Goal: Find specific page/section: Find specific page/section

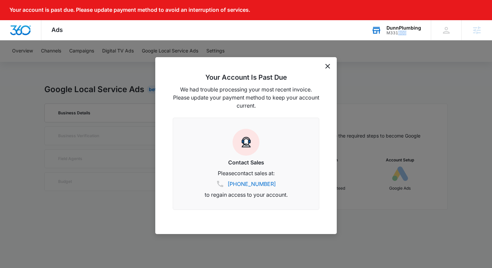
click at [399, 35] on div "DunnPlumbing M331800 Your Accounts View All" at bounding box center [396, 30] width 70 height 20
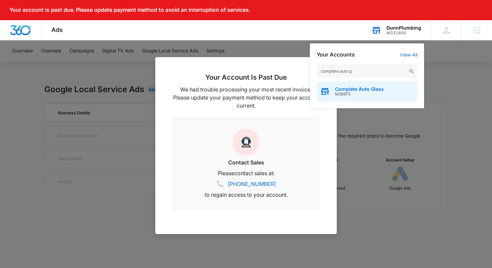
type input "complete auto g"
click at [367, 97] on div "Complete Auto Glass M38975" at bounding box center [366, 91] width 101 height 20
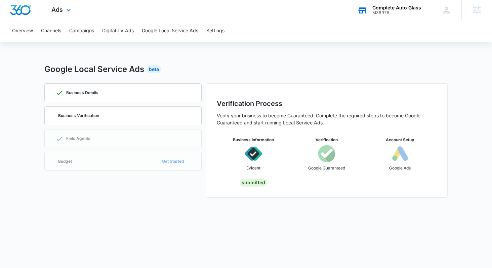
click at [406, 5] on div "Complete Auto Glass" at bounding box center [396, 7] width 49 height 5
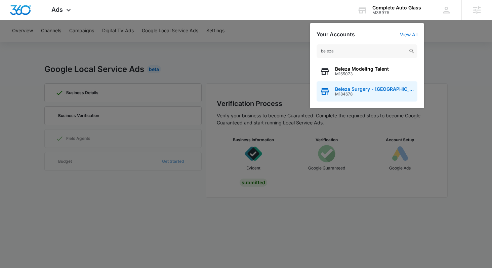
type input "beleza"
click at [349, 87] on span "Beleza Surgery - [GEOGRAPHIC_DATA]" at bounding box center [374, 88] width 79 height 5
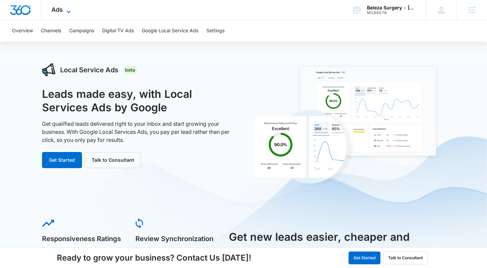
click at [57, 9] on span "Ads" at bounding box center [56, 9] width 11 height 7
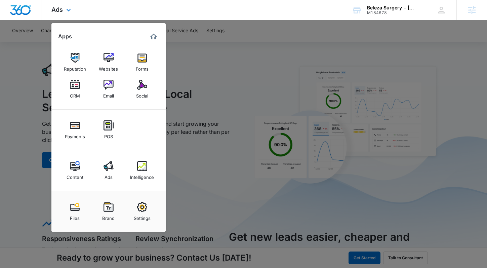
click at [59, 179] on div "Content Ads Intelligence" at bounding box center [108, 170] width 114 height 41
click at [75, 170] on img at bounding box center [75, 166] width 10 height 10
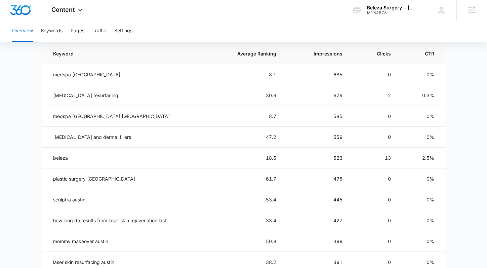
scroll to position [318, 0]
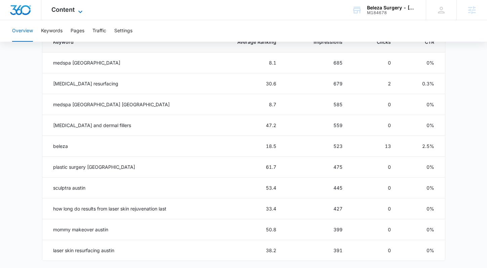
click at [80, 8] on icon at bounding box center [80, 12] width 8 height 8
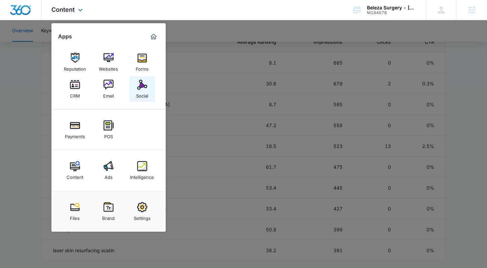
click at [140, 92] on div "Social" at bounding box center [142, 94] width 12 height 9
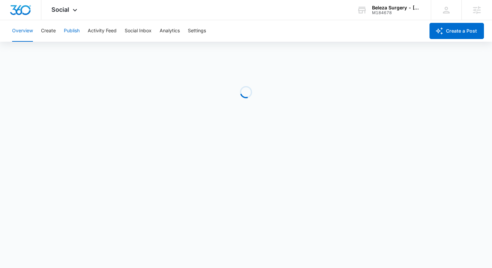
click at [73, 33] on button "Publish" at bounding box center [72, 30] width 16 height 21
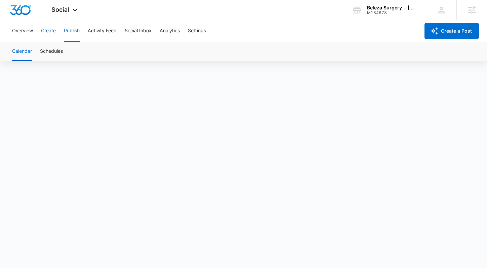
click at [49, 35] on button "Create" at bounding box center [48, 30] width 15 height 21
click at [54, 55] on div "Content Library Approvals Recommendations Auto Import" at bounding box center [243, 51] width 471 height 19
click at [56, 52] on button "Approvals" at bounding box center [65, 51] width 23 height 19
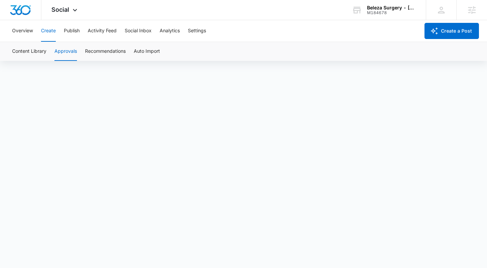
click at [67, 55] on button "Approvals" at bounding box center [65, 51] width 23 height 19
click at [74, 13] on icon at bounding box center [75, 12] width 8 height 8
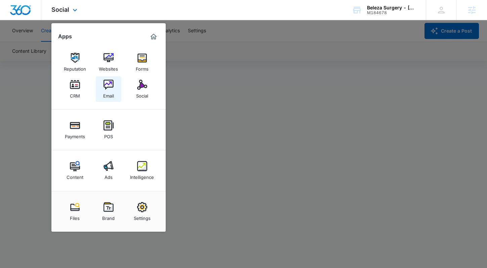
click at [108, 88] on img at bounding box center [108, 85] width 10 height 10
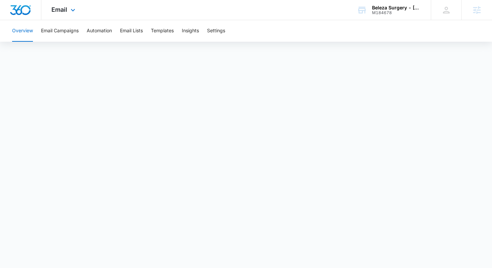
click at [25, 9] on img "Dashboard" at bounding box center [20, 10] width 21 height 10
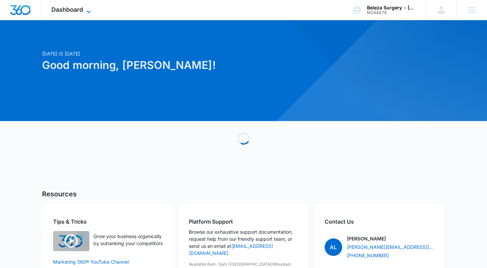
click at [65, 10] on span "Dashboard" at bounding box center [67, 9] width 32 height 7
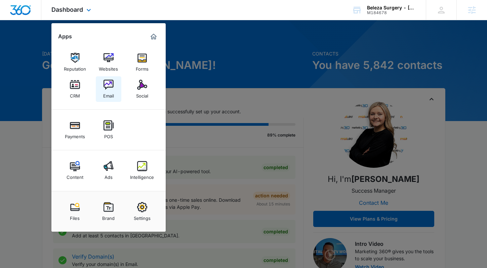
click at [108, 82] on img at bounding box center [108, 85] width 10 height 10
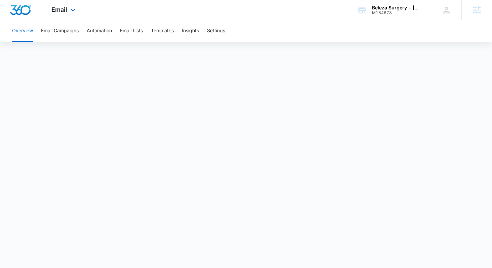
click at [68, 15] on div "Email Apps Reputation Websites Forms CRM Email Social Payments POS Content Ads …" at bounding box center [64, 10] width 46 height 20
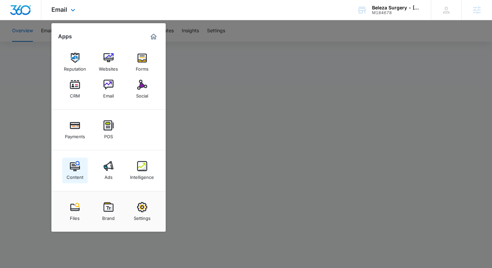
click at [76, 176] on div "Content" at bounding box center [75, 175] width 17 height 9
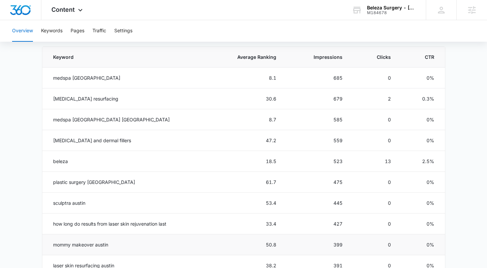
scroll to position [307, 0]
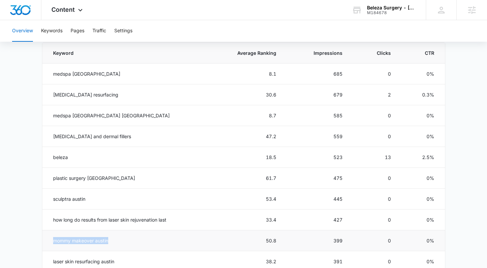
drag, startPoint x: 51, startPoint y: 240, endPoint x: 116, endPoint y: 244, distance: 65.3
click at [116, 244] on td "mommy makeover austin" at bounding box center [124, 240] width 164 height 21
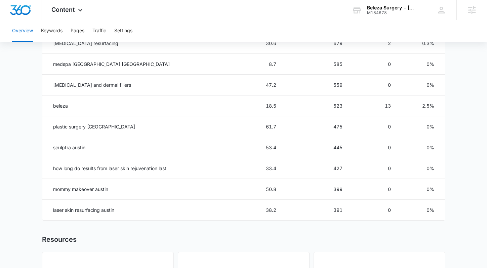
click at [41, 205] on main "Overview Overall Organic Performance (Last 30 Days) Compared to: [DATE] - [DATE…" at bounding box center [243, 30] width 487 height 651
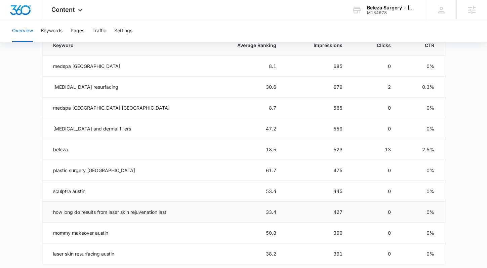
scroll to position [314, 0]
